Goal: Information Seeking & Learning: Learn about a topic

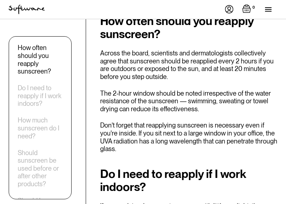
scroll to position [1086, 0]
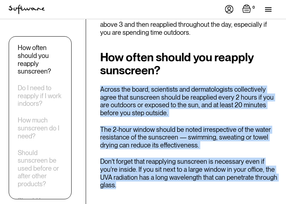
drag, startPoint x: 101, startPoint y: 58, endPoint x: 181, endPoint y: 158, distance: 127.8
click at [181, 158] on div "How often should you reapply sunscreen? Across the board, scientists and dermat…" at bounding box center [188, 120] width 177 height 138
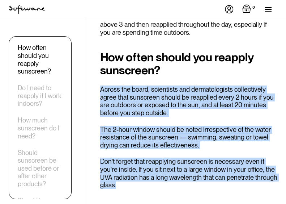
drag, startPoint x: 124, startPoint y: 157, endPoint x: 100, endPoint y: 53, distance: 106.8
drag, startPoint x: 100, startPoint y: 58, endPoint x: 123, endPoint y: 160, distance: 104.5
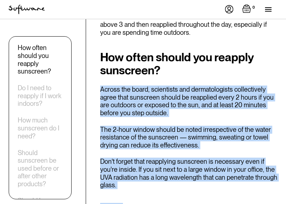
drag, startPoint x: 123, startPoint y: 156, endPoint x: 100, endPoint y: 56, distance: 103.2
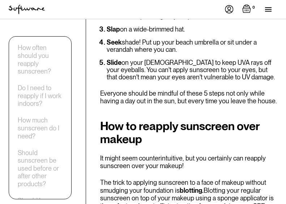
scroll to position [2390, 0]
